Goal: Task Accomplishment & Management: Manage account settings

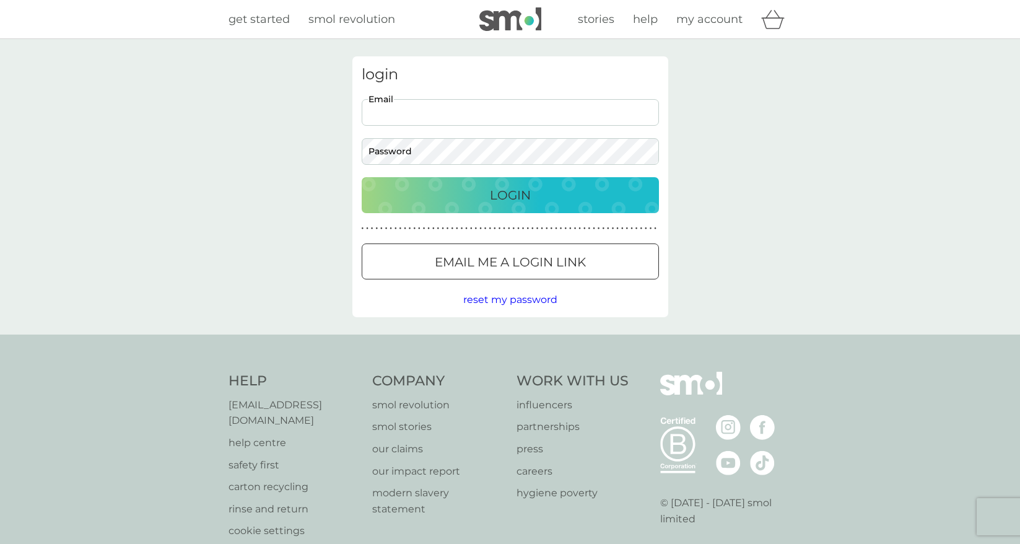
click at [464, 112] on input "Email" at bounding box center [510, 112] width 297 height 27
type input "[PERSON_NAME][EMAIL_ADDRESS][PERSON_NAME][PERSON_NAME][DOMAIN_NAME]"
click at [480, 183] on button "Login" at bounding box center [510, 195] width 297 height 36
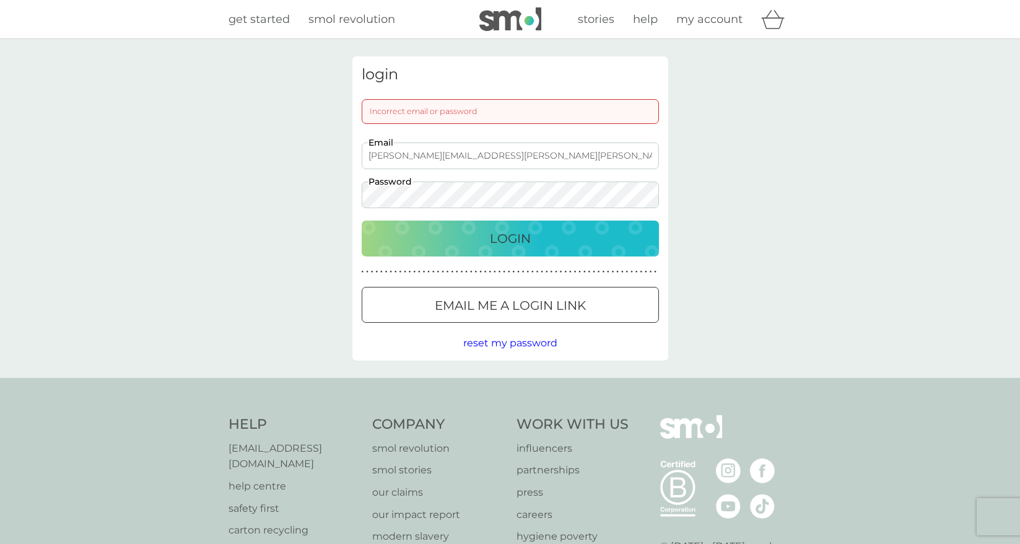
click at [343, 198] on div "login Incorrect email or password [PERSON_NAME][EMAIL_ADDRESS][PERSON_NAME][PER…" at bounding box center [510, 208] width 334 height 304
click at [417, 243] on div "Login" at bounding box center [510, 238] width 272 height 20
click at [472, 306] on p "Email me a login link" at bounding box center [510, 305] width 151 height 20
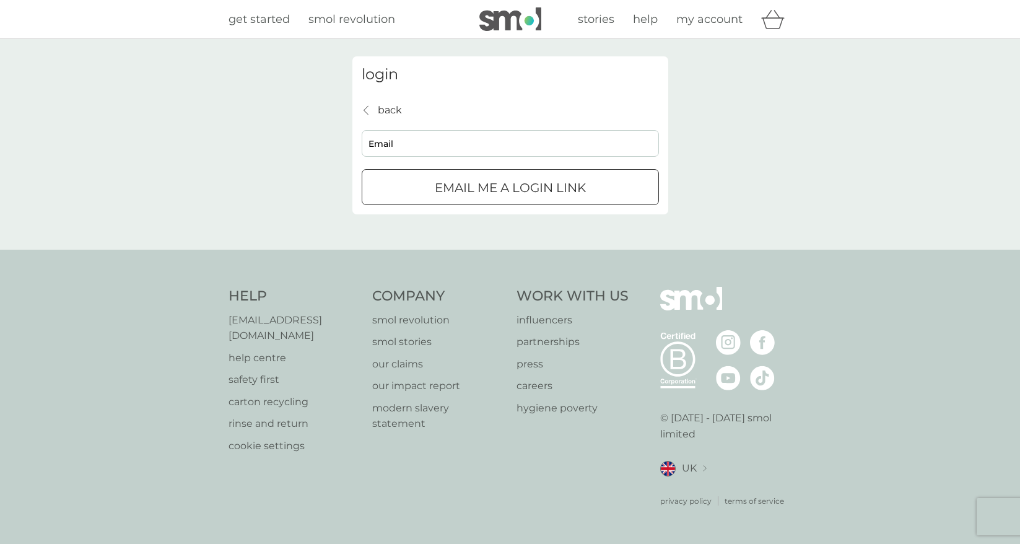
click at [453, 140] on input "Email" at bounding box center [510, 143] width 297 height 27
type input "[PERSON_NAME][EMAIL_ADDRESS][PERSON_NAME][PERSON_NAME][DOMAIN_NAME]"
click at [471, 181] on p "Email me a login link" at bounding box center [510, 188] width 151 height 20
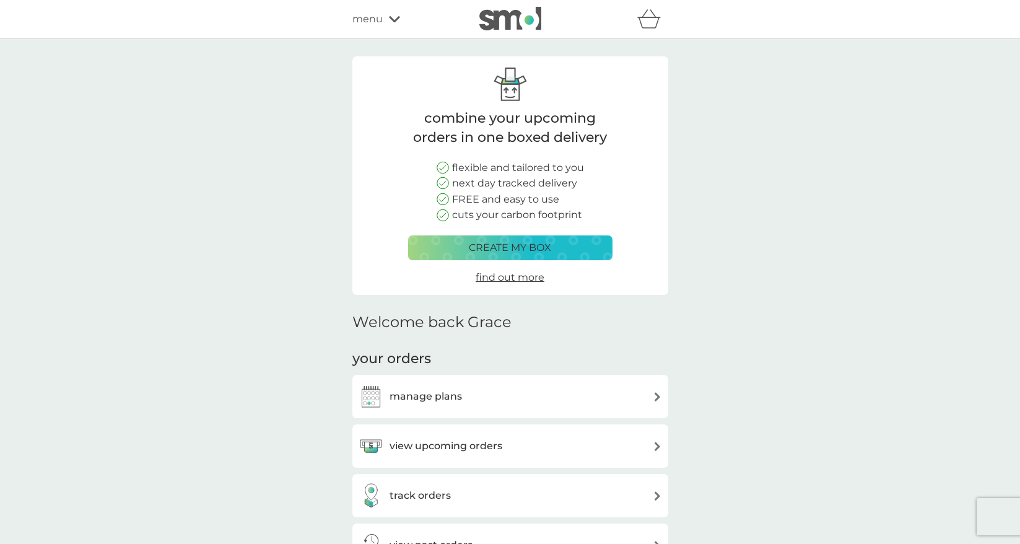
click at [510, 396] on div "manage plans" at bounding box center [509, 396] width 303 height 25
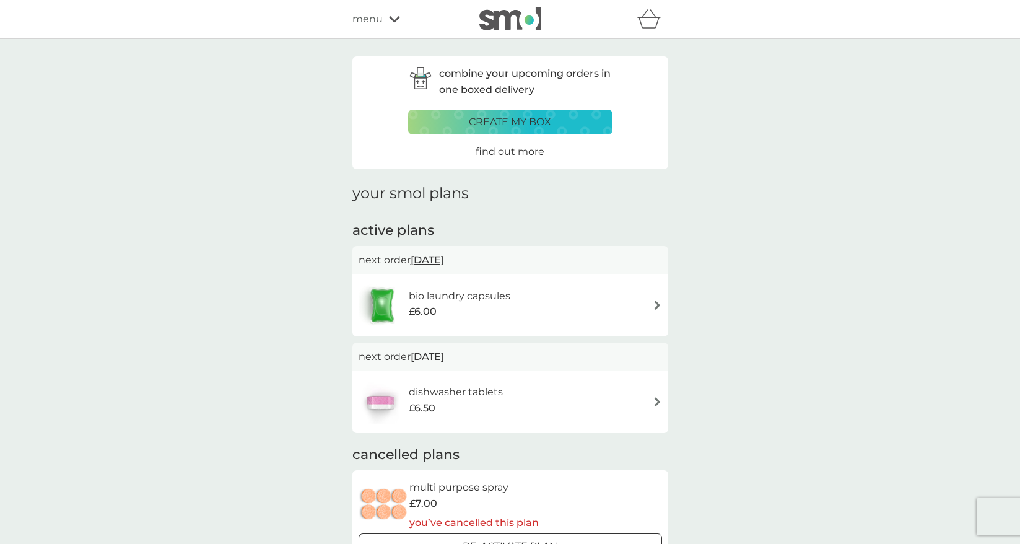
click at [489, 355] on p "next order 28 Oct 2025" at bounding box center [509, 357] width 303 height 16
click at [444, 357] on span "28 Oct 2025" at bounding box center [426, 356] width 33 height 24
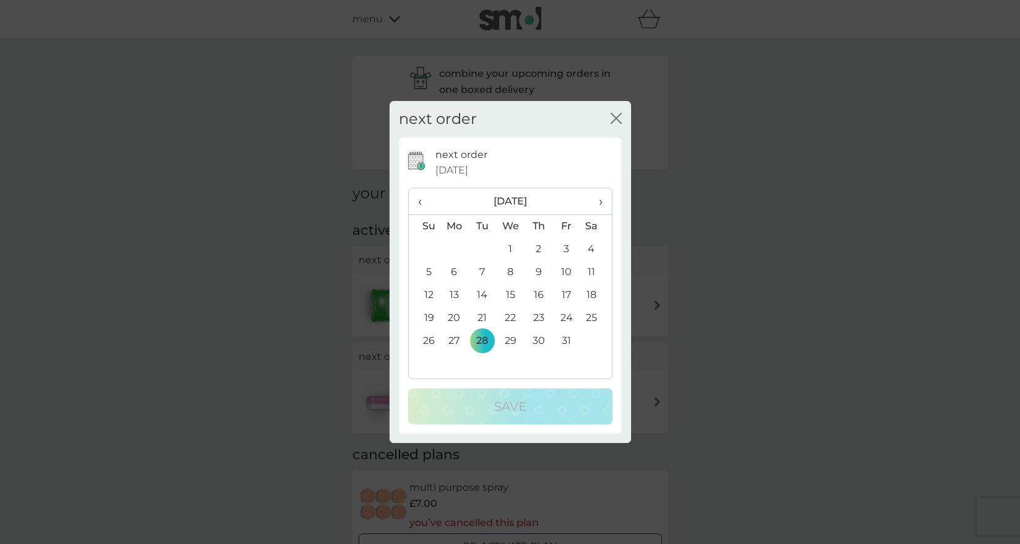
click at [599, 199] on span "›" at bounding box center [595, 201] width 12 height 26
click at [597, 198] on span "›" at bounding box center [595, 201] width 12 height 26
click at [540, 245] on td "1" at bounding box center [538, 249] width 28 height 23
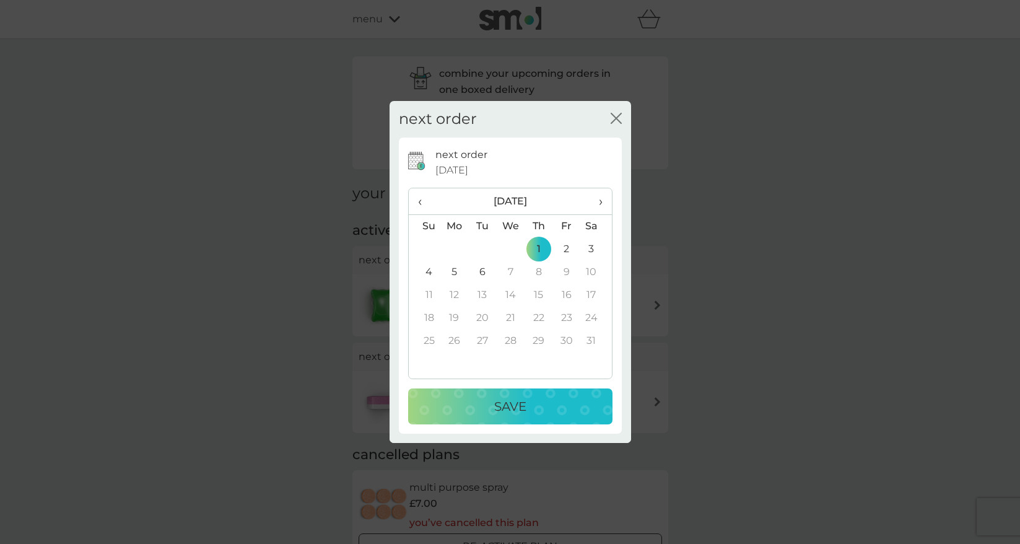
click at [518, 406] on p "Save" at bounding box center [510, 406] width 32 height 20
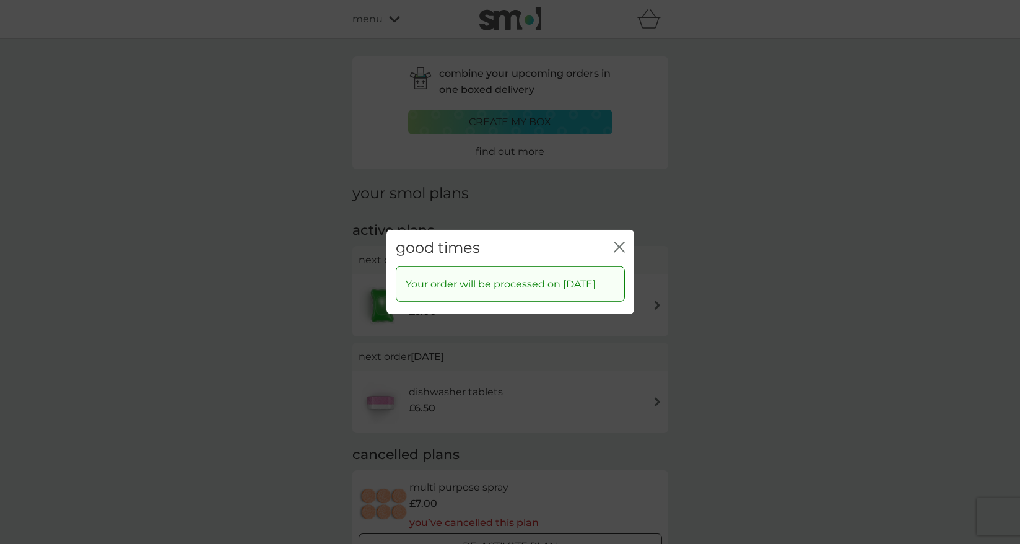
click at [620, 245] on icon "close" at bounding box center [621, 247] width 5 height 10
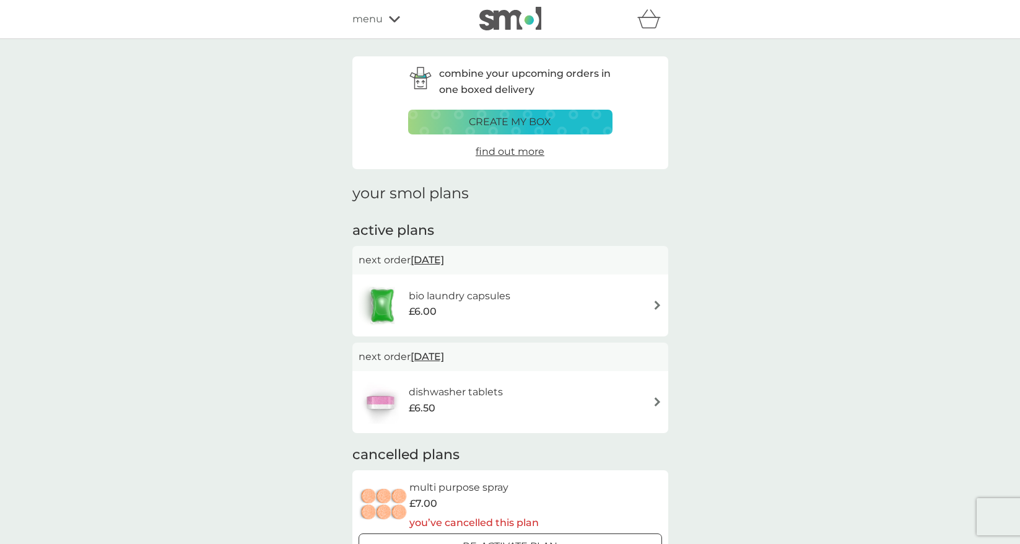
click at [444, 259] on span "28 Sep 2025" at bounding box center [426, 260] width 33 height 24
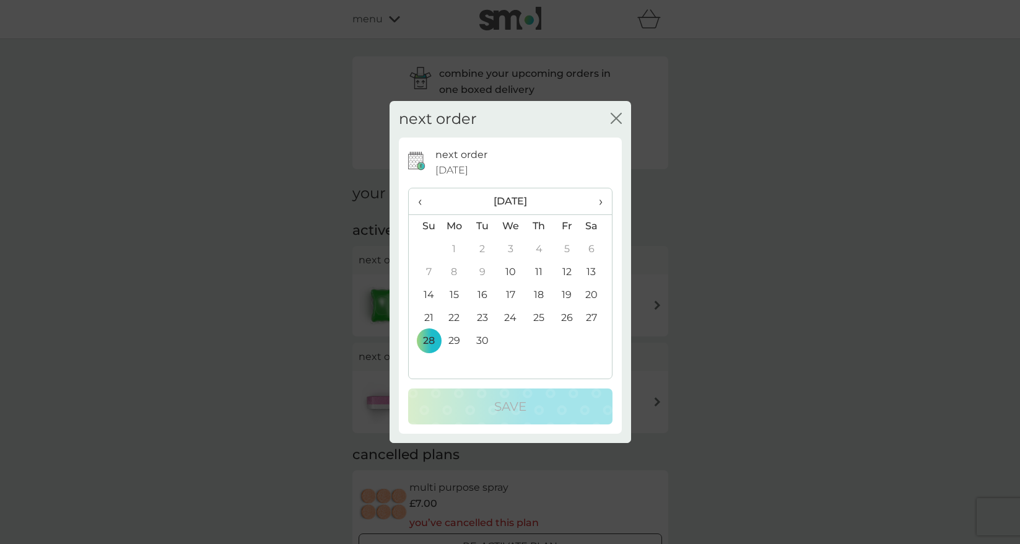
click at [594, 199] on span "›" at bounding box center [595, 201] width 12 height 26
click at [601, 199] on span "›" at bounding box center [595, 201] width 12 height 26
click at [562, 247] on td "5" at bounding box center [567, 249] width 28 height 23
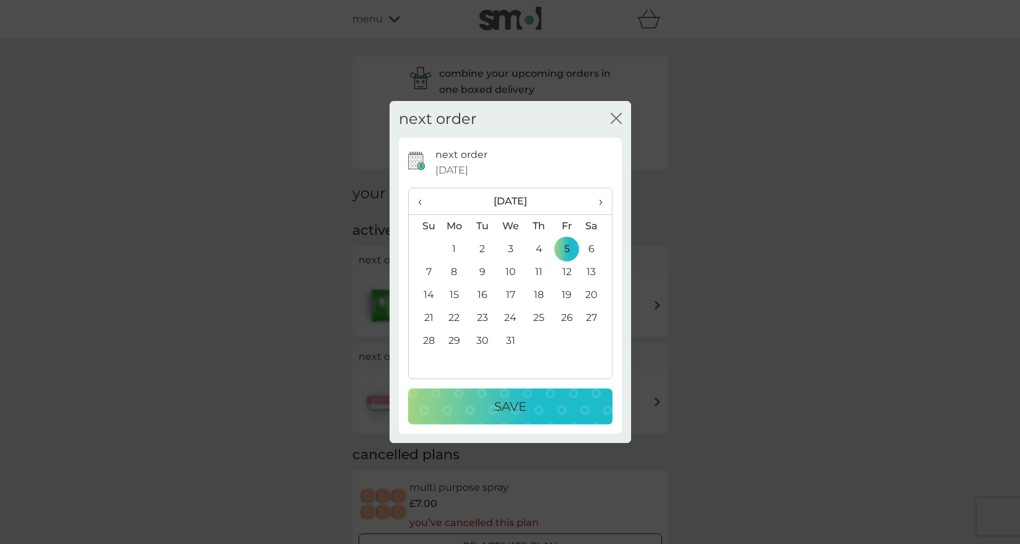
click at [513, 406] on p "Save" at bounding box center [510, 406] width 32 height 20
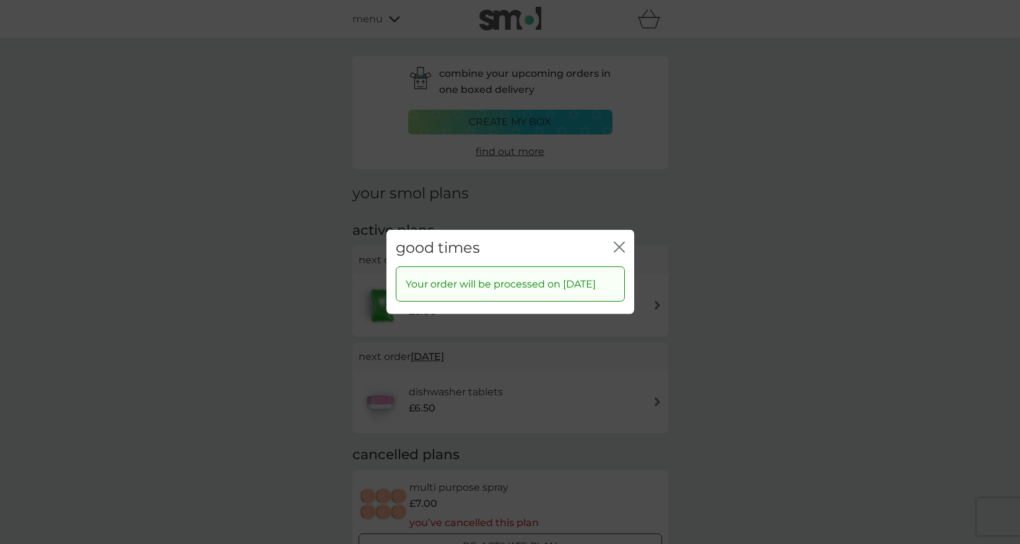
click at [619, 239] on div "close" at bounding box center [619, 248] width 11 height 18
click at [617, 242] on icon "close" at bounding box center [616, 247] width 5 height 10
